Goal: Transaction & Acquisition: Purchase product/service

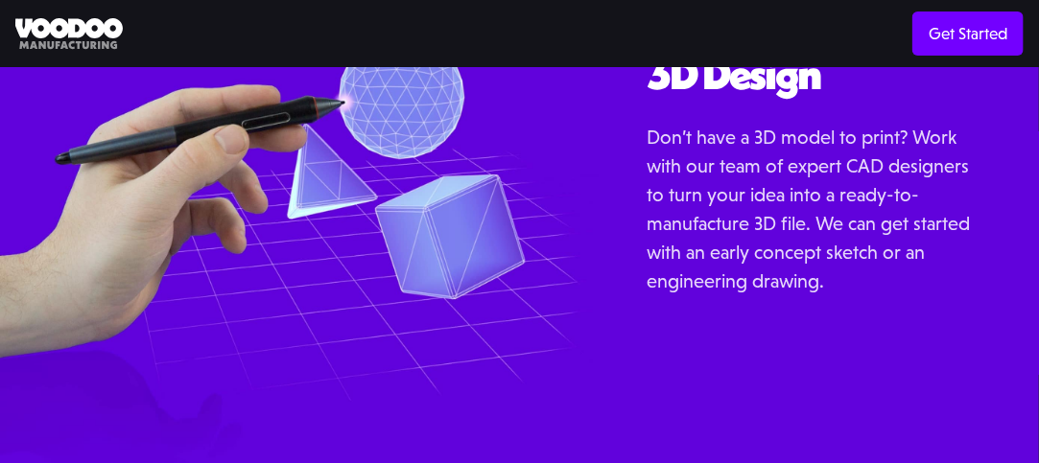
scroll to position [1934, 0]
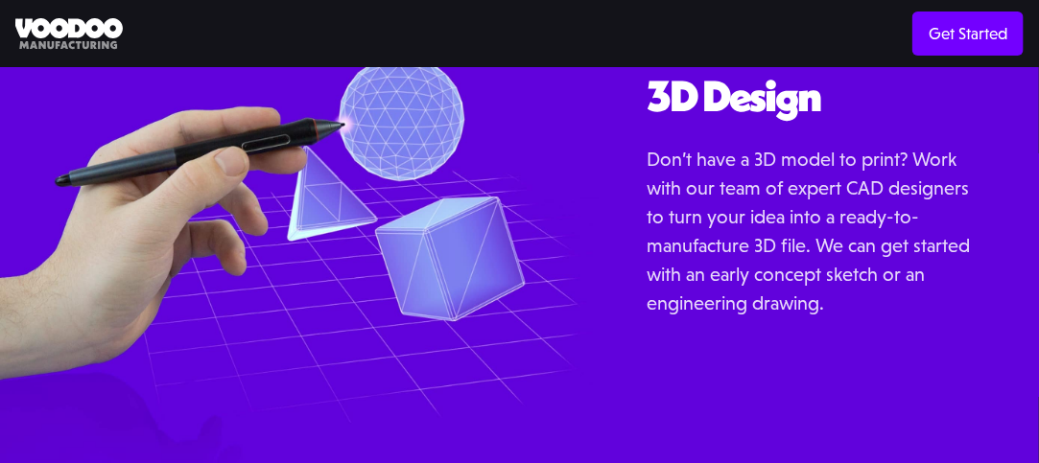
scroll to position [1934, 0]
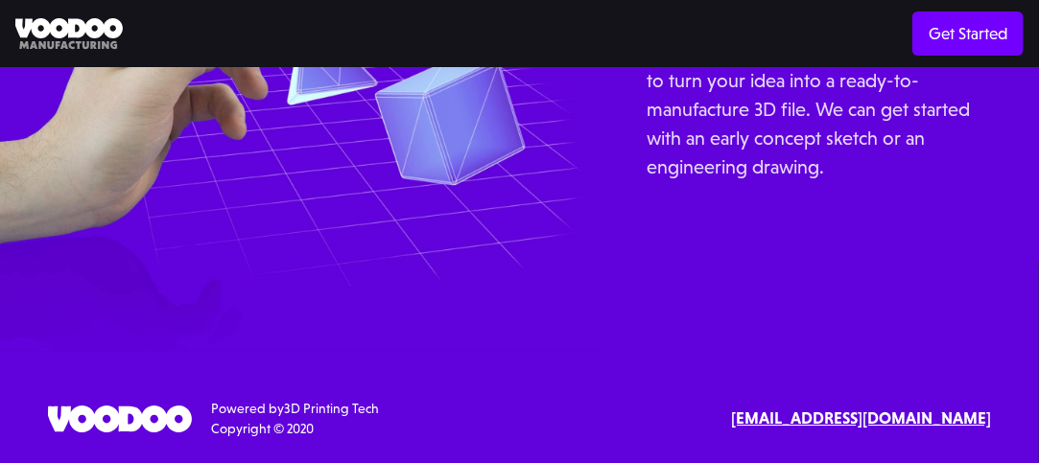
click at [765, 260] on div "3D Design Don’t have a 3D model to print? Work with our team of expert CAD desi…" at bounding box center [819, 95] width 440 height 512
click at [751, 208] on div "3D Design Don’t have a 3D model to print? Work with our team of expert CAD desi…" at bounding box center [819, 95] width 344 height 317
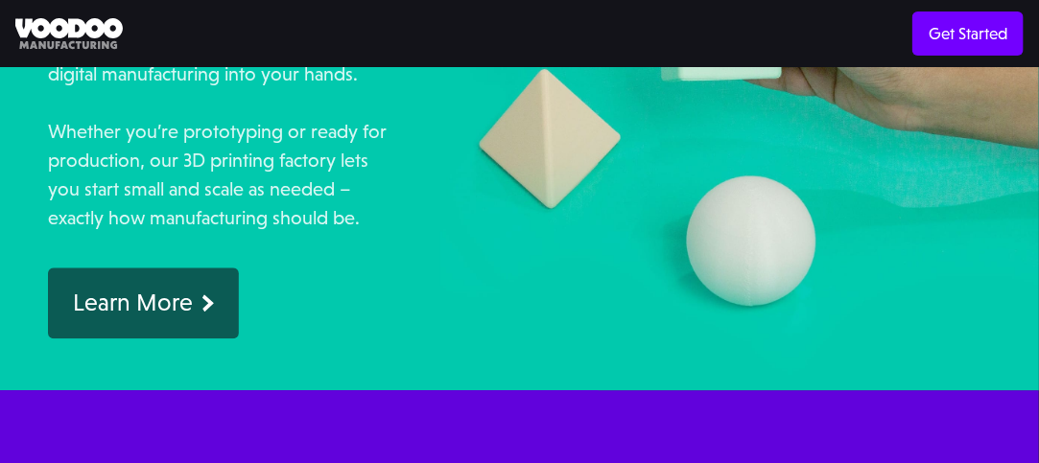
scroll to position [1262, 0]
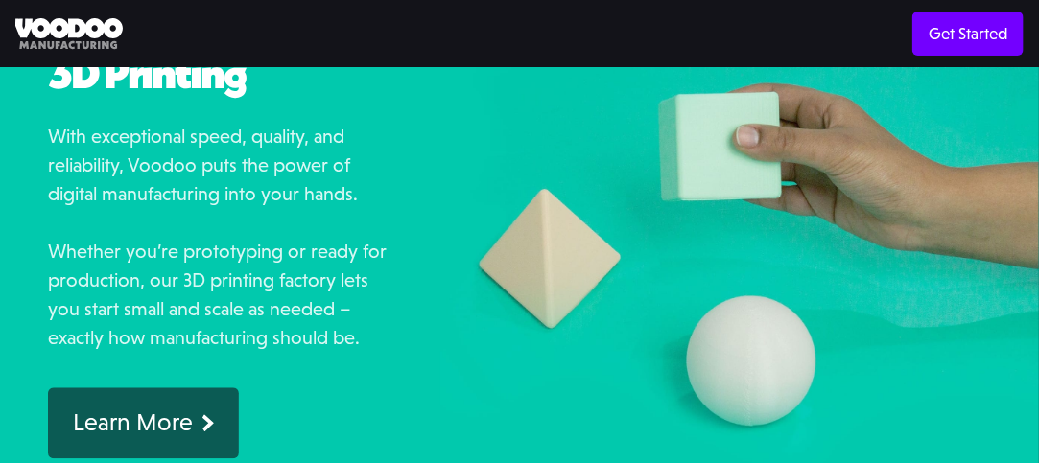
click at [714, 207] on img at bounding box center [739, 254] width 599 height 512
click at [563, 208] on img at bounding box center [739, 254] width 599 height 512
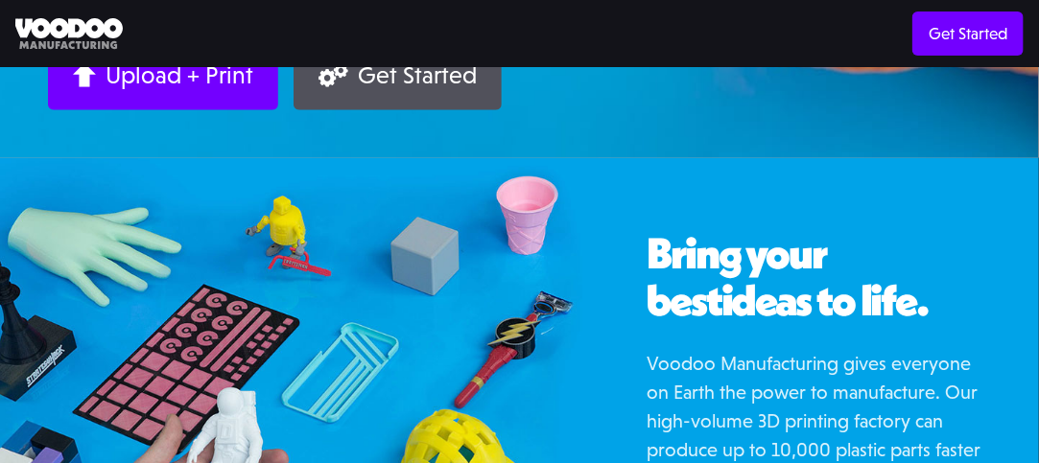
scroll to position [495, 0]
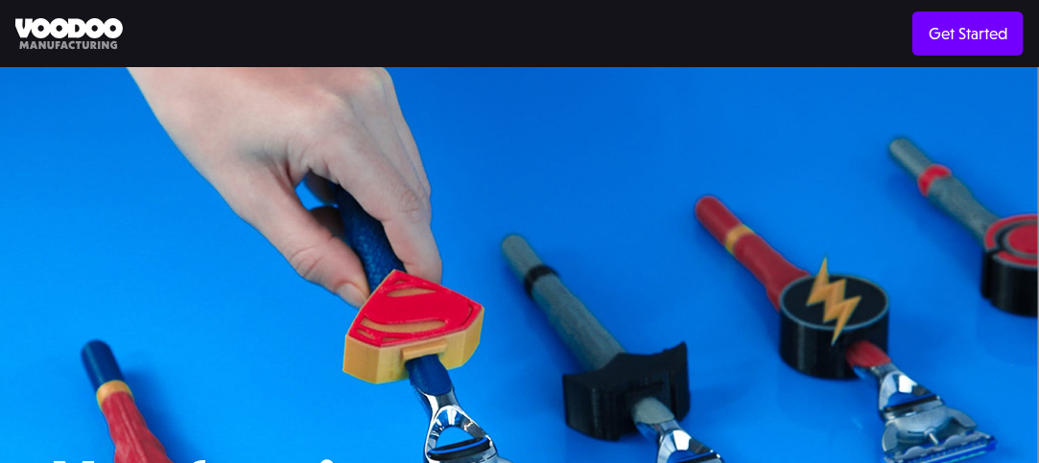
scroll to position [0, 0]
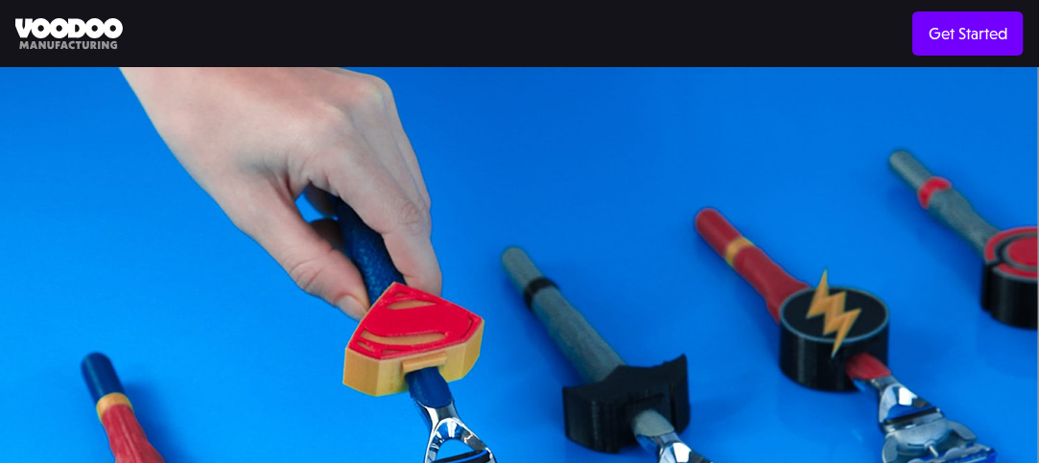
click at [739, 205] on div "Manufacturing Your Next business . Upload + Print Get Started" at bounding box center [519, 407] width 1039 height 681
